Goal: Register for event/course

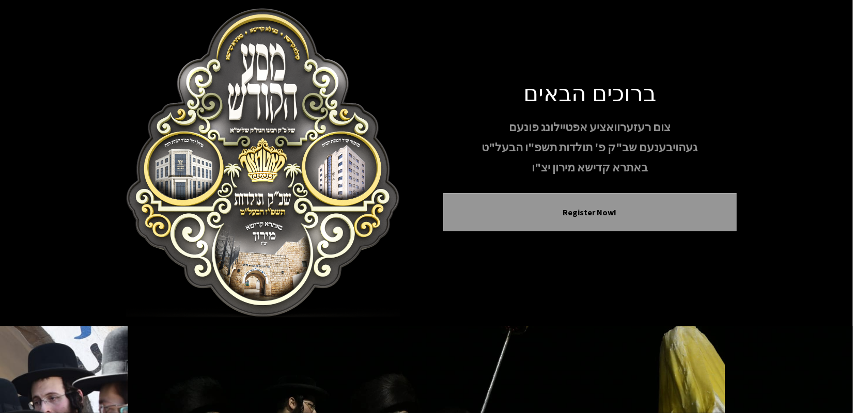
click at [502, 178] on div "ברוכים הבאים צום רעזערוואציע אפטיילונג פונעם געהויבענעם שב"ק פ' תולדות תשפ"ו הב…" at bounding box center [590, 164] width 294 height 170
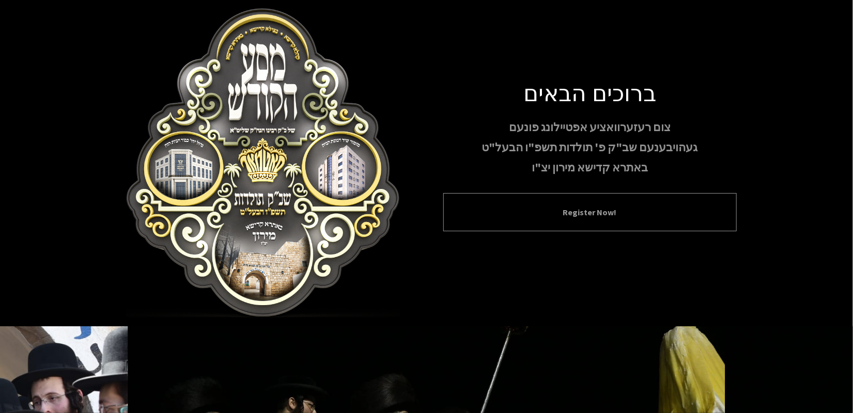
click at [499, 207] on button "Register Now!" at bounding box center [590, 212] width 268 height 12
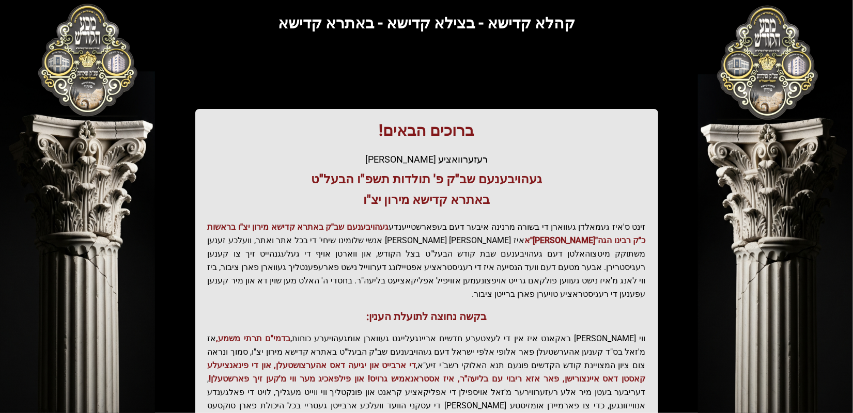
scroll to position [185, 0]
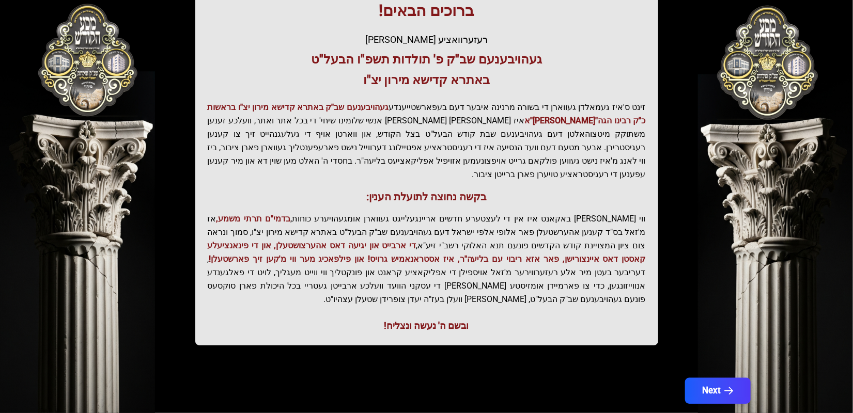
click at [727, 387] on icon "button" at bounding box center [729, 391] width 9 height 9
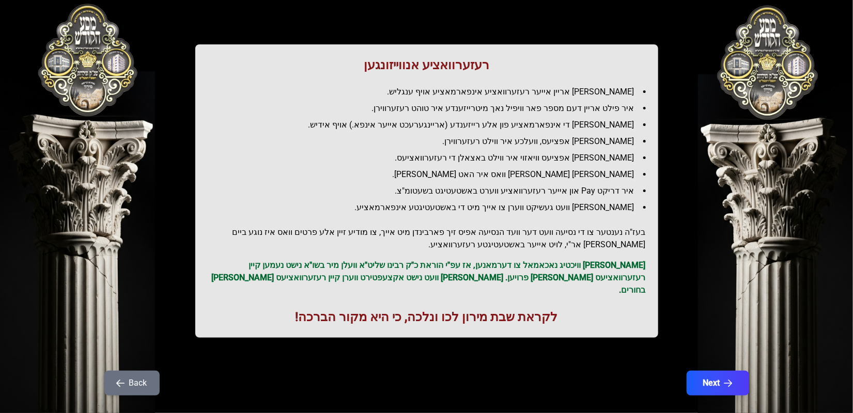
scroll to position [86, 0]
